Goal: Information Seeking & Learning: Learn about a topic

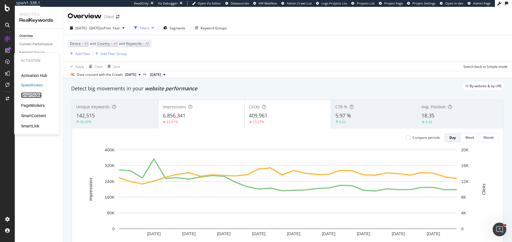
click at [28, 94] on div "SmartIndex" at bounding box center [31, 95] width 20 height 6
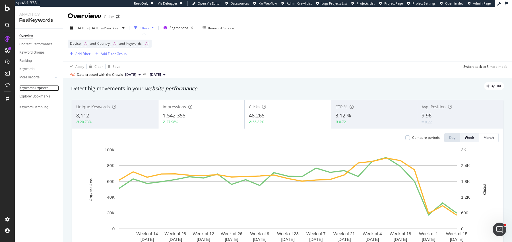
click at [30, 87] on div "Keywords Explorer" at bounding box center [33, 88] width 28 height 6
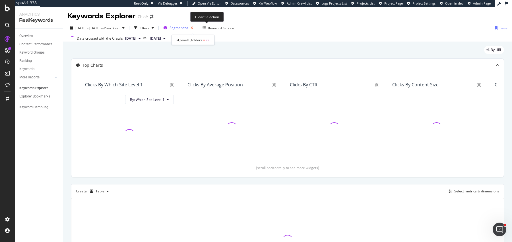
click at [195, 29] on icon "button" at bounding box center [191, 28] width 7 height 8
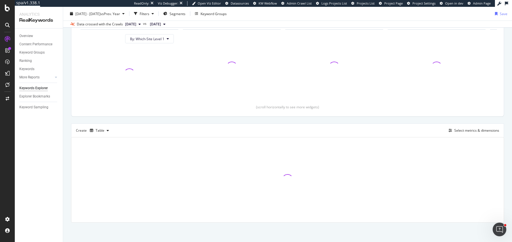
click at [143, 21] on button "[DATE]" at bounding box center [133, 24] width 20 height 7
click at [151, 18] on button "Filters" at bounding box center [144, 13] width 24 height 9
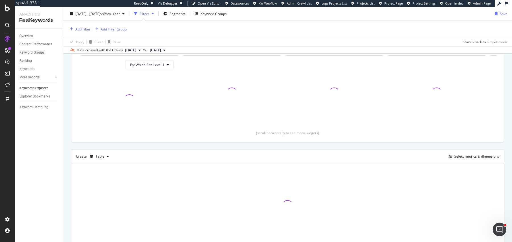
scroll to position [86, 0]
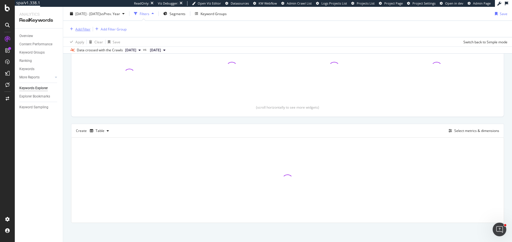
click at [86, 26] on div "Add Filter" at bounding box center [82, 28] width 15 height 5
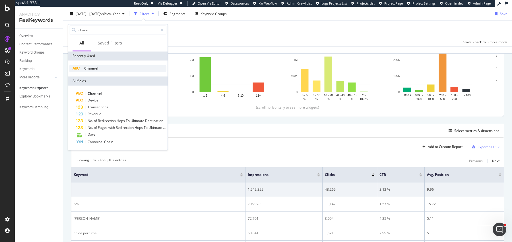
type input "chann"
click at [100, 70] on div "Channel" at bounding box center [117, 68] width 97 height 7
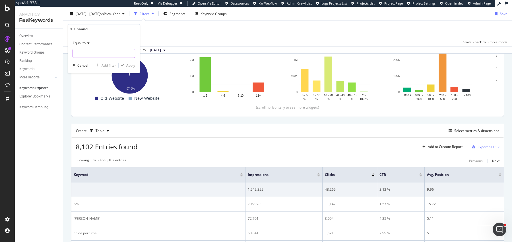
click at [96, 53] on input "text" at bounding box center [104, 53] width 62 height 9
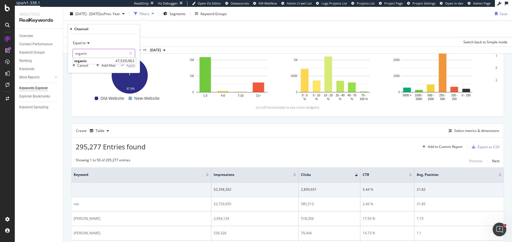
type input "organic"
click at [87, 59] on span "organic" at bounding box center [94, 61] width 40 height 5
click at [130, 64] on div "Apply" at bounding box center [130, 65] width 9 height 5
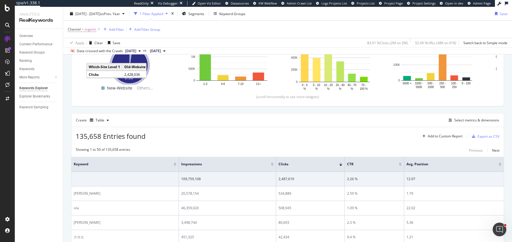
scroll to position [108, 0]
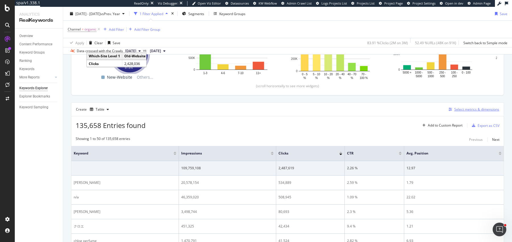
click at [466, 108] on div "Select metrics & dimensions" at bounding box center [476, 109] width 45 height 5
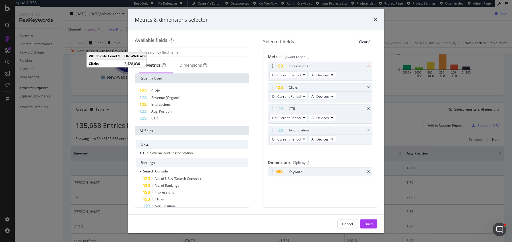
click at [367, 66] on icon "times" at bounding box center [368, 65] width 3 height 3
click at [367, 86] on icon "times" at bounding box center [368, 87] width 3 height 3
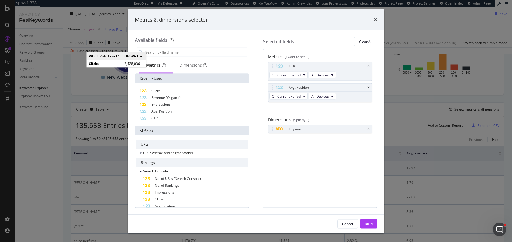
click at [367, 66] on icon "times" at bounding box center [368, 65] width 3 height 3
click at [367, 86] on icon "times" at bounding box center [368, 87] width 3 height 3
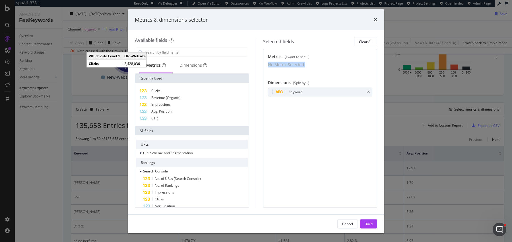
click at [367, 66] on div "No Metric Selected" at bounding box center [320, 65] width 105 height 6
click at [370, 94] on icon "times" at bounding box center [368, 91] width 3 height 3
click at [183, 56] on input "modal" at bounding box center [196, 52] width 103 height 9
click at [183, 61] on div "Dimensions" at bounding box center [193, 66] width 41 height 16
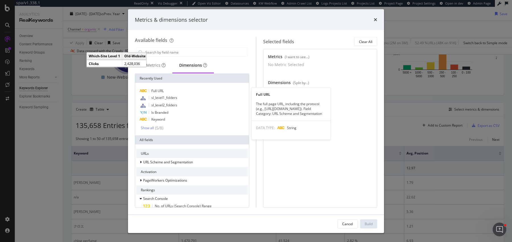
drag, startPoint x: 162, startPoint y: 89, endPoint x: 162, endPoint y: 86, distance: 3.1
click at [162, 89] on span "Full URL" at bounding box center [157, 90] width 13 height 5
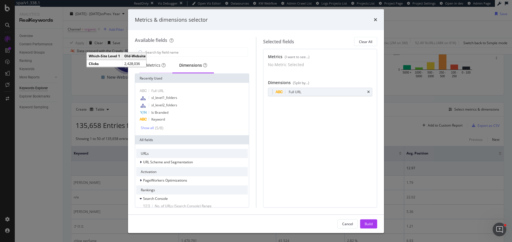
click at [154, 62] on div "Metrics" at bounding box center [155, 65] width 19 height 6
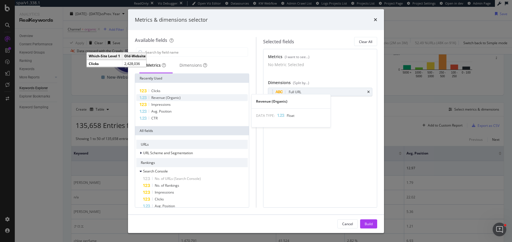
click at [167, 97] on span "Revenue (Organic)" at bounding box center [165, 97] width 29 height 5
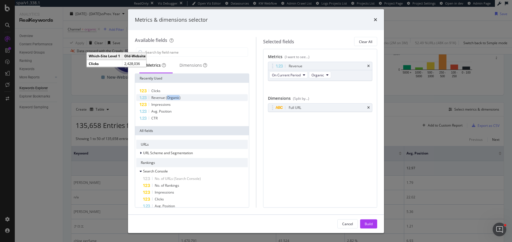
click at [167, 97] on span "Revenue (Organic)" at bounding box center [165, 97] width 29 height 5
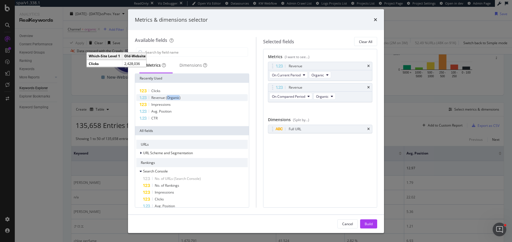
click at [167, 97] on span "Revenue (Organic)" at bounding box center [165, 97] width 29 height 5
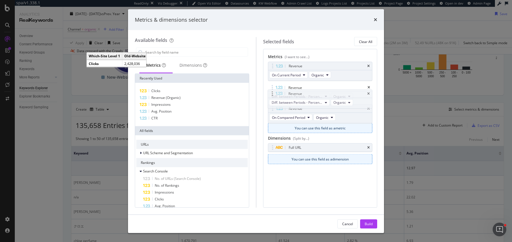
drag, startPoint x: 273, startPoint y: 110, endPoint x: 274, endPoint y: 90, distance: 19.9
click at [274, 90] on body "spa/v1.338.1 ReadOnly: Viz Debugger: Open Viz Editor Datasources KW Webflow Adm…" at bounding box center [256, 121] width 512 height 242
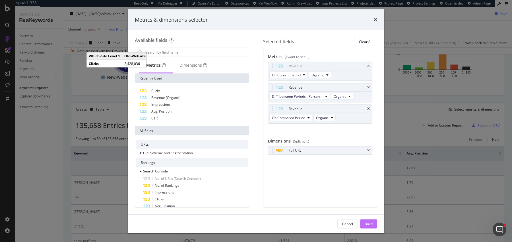
click at [370, 221] on div "Build" at bounding box center [369, 223] width 8 height 5
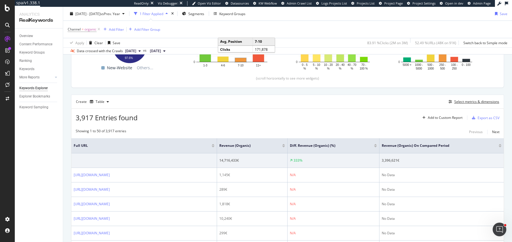
scroll to position [120, 0]
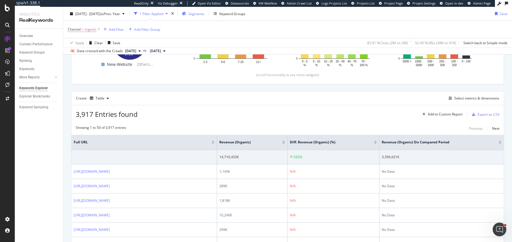
click at [204, 12] on span "Segments" at bounding box center [196, 13] width 16 height 5
click at [204, 13] on span "Segments" at bounding box center [196, 13] width 16 height 5
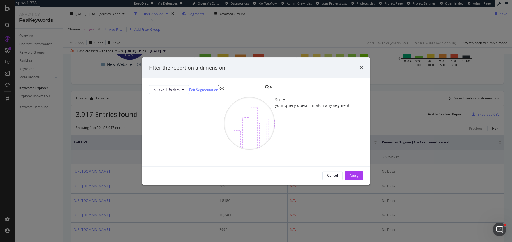
type input "o"
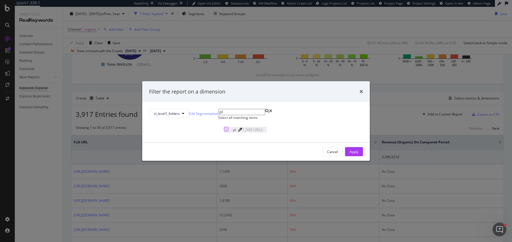
type input "pl"
click at [224, 131] on div "modal" at bounding box center [226, 129] width 5 height 5
click at [350, 156] on div "Apply" at bounding box center [354, 151] width 9 height 9
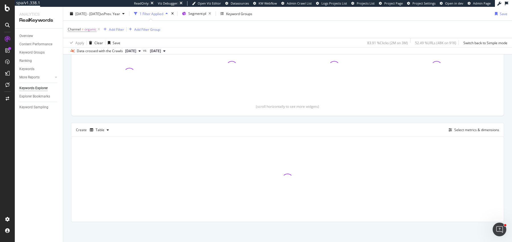
scroll to position [87, 0]
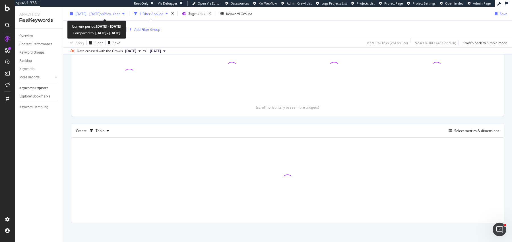
click at [85, 16] on div "[DATE] - [DATE] vs Prev. Year" at bounding box center [97, 13] width 59 height 9
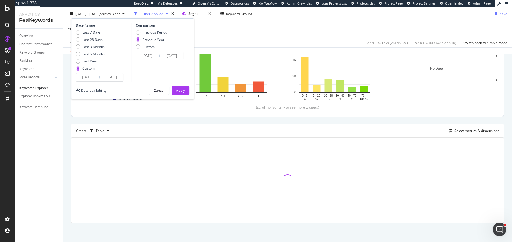
click at [233, 117] on div "Top Charts Clicks By Which-Site Level 1 By: Which-Site Level 1 Hold CMD (⌘) whi…" at bounding box center [287, 110] width 433 height 225
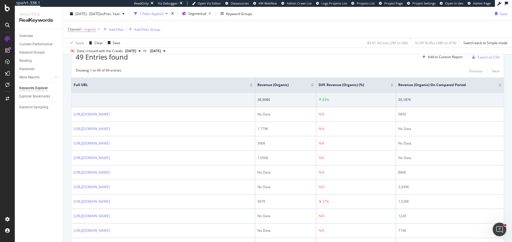
scroll to position [182, 0]
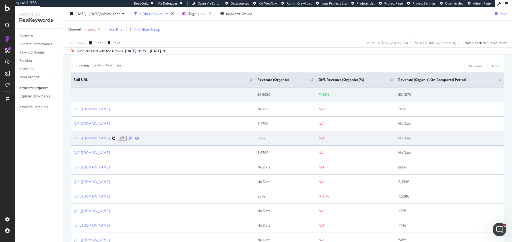
click at [116, 140] on icon at bounding box center [113, 137] width 3 height 3
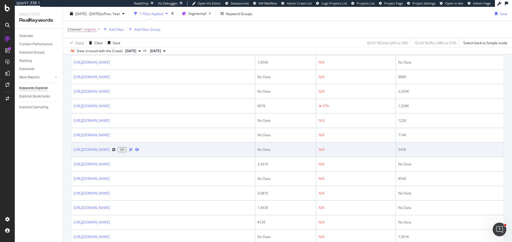
click at [116, 151] on icon at bounding box center [113, 149] width 3 height 3
